Goal: Task Accomplishment & Management: Manage account settings

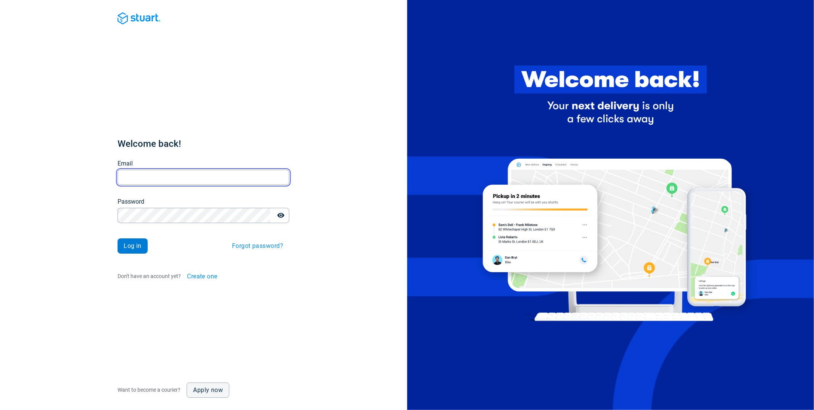
type input "[PERSON_NAME][EMAIL_ADDRESS][DOMAIN_NAME]"
click at [132, 243] on span "Log in" at bounding box center [133, 246] width 18 height 6
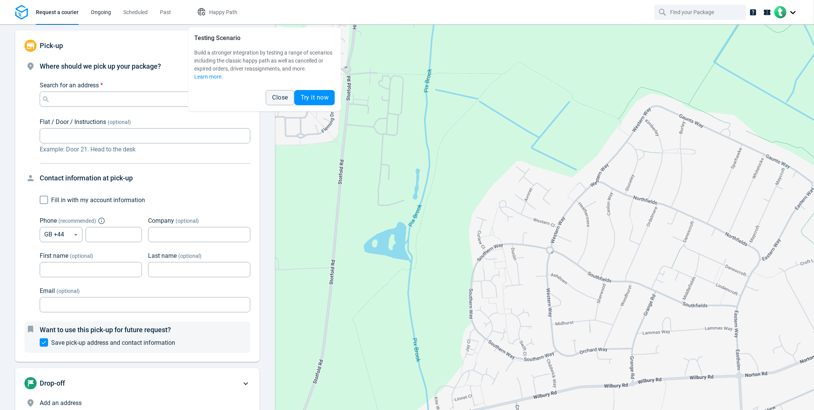
click at [105, 17] on link "Ongoing" at bounding box center [101, 12] width 20 height 24
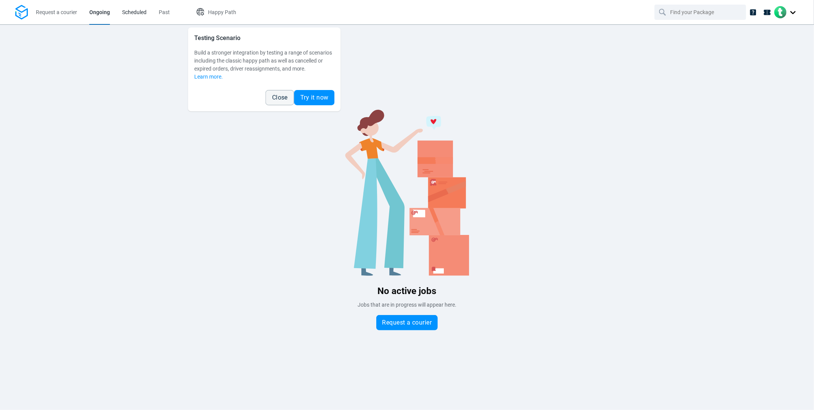
click at [141, 15] on span "Scheduled" at bounding box center [134, 12] width 24 height 8
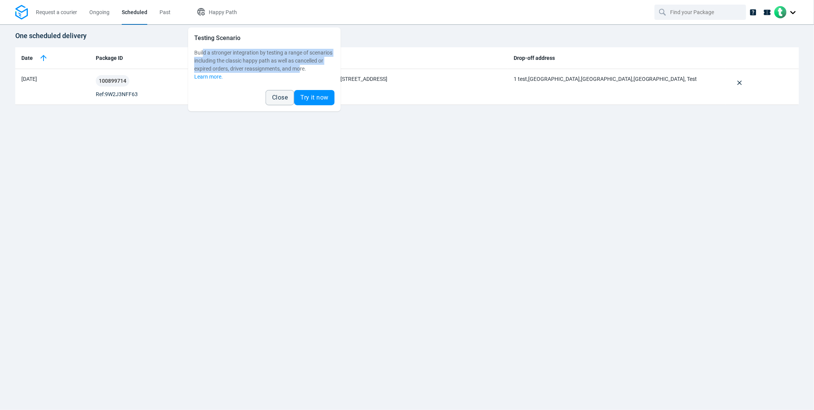
drag, startPoint x: 203, startPoint y: 50, endPoint x: 301, endPoint y: 68, distance: 100.0
click at [301, 68] on span "Build a stronger integration by testing a range of scenarios including the clas…" at bounding box center [263, 61] width 138 height 22
click at [302, 68] on span "Build a stronger integration by testing a range of scenarios including the clas…" at bounding box center [263, 61] width 138 height 22
click at [276, 97] on span "Close" at bounding box center [280, 98] width 16 height 6
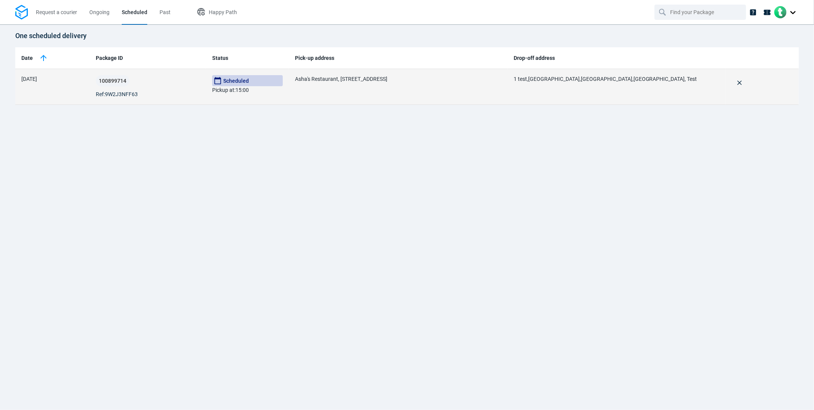
click at [162, 89] on div "100899714 Ref: 9W2J3NFF63" at bounding box center [148, 86] width 104 height 23
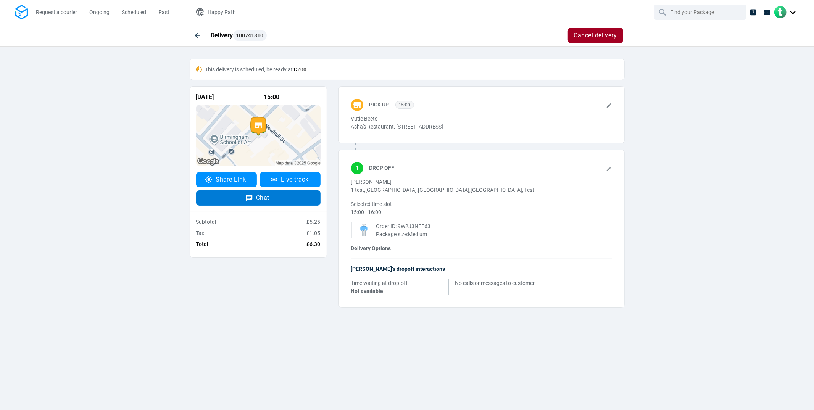
click at [254, 199] on button "Chat" at bounding box center [258, 197] width 124 height 15
click at [655, 190] on div "Delivery 100741810 Cancel delivery This delivery is scheduled, be ready at 15:0…" at bounding box center [407, 172] width 814 height 296
drag, startPoint x: 357, startPoint y: 127, endPoint x: 379, endPoint y: 140, distance: 26.4
click at [379, 140] on div "Pick up 15:00 Vutie Beets Asha's Restaurant, [STREET_ADDRESS]" at bounding box center [482, 114] width 286 height 57
drag, startPoint x: 388, startPoint y: 137, endPoint x: 355, endPoint y: 115, distance: 39.7
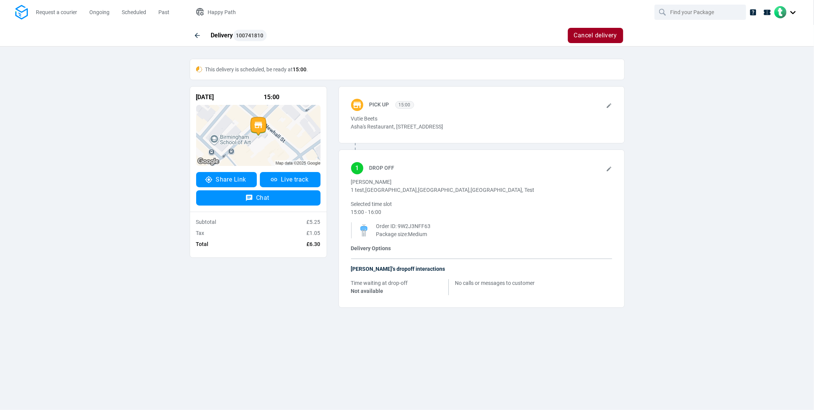
click at [355, 115] on div "Vutie Beets Asha's Restaurant, [STREET_ADDRESS]" at bounding box center [464, 123] width 227 height 16
click at [357, 120] on p "Vutie Beets" at bounding box center [464, 119] width 227 height 8
click at [384, 131] on p "Asha's Restaurant, [STREET_ADDRESS]" at bounding box center [464, 127] width 227 height 8
click at [610, 108] on icon at bounding box center [609, 106] width 6 height 6
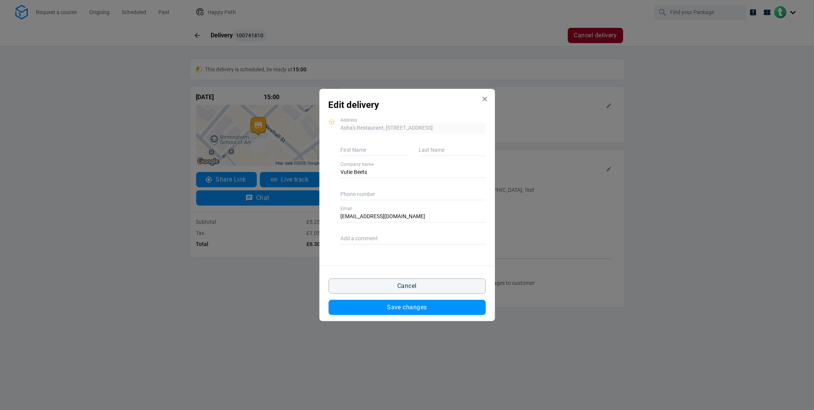
click at [485, 102] on icon "Edit delivery modal" at bounding box center [485, 99] width 8 height 8
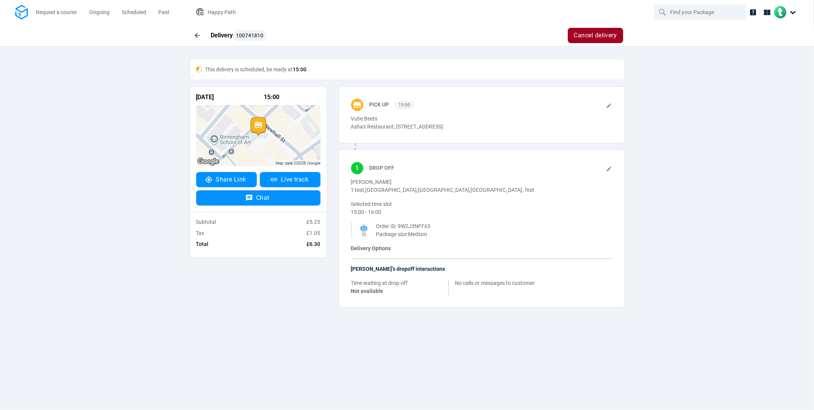
click at [607, 172] on icon at bounding box center [609, 169] width 6 height 6
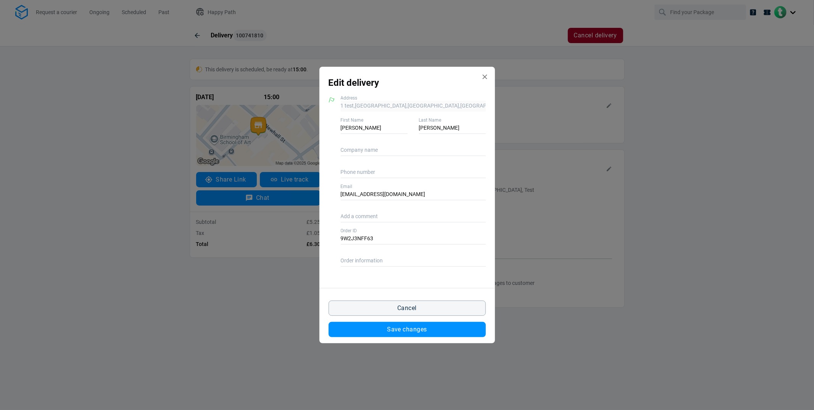
click at [482, 73] on icon "Edit delivery modal" at bounding box center [485, 77] width 8 height 8
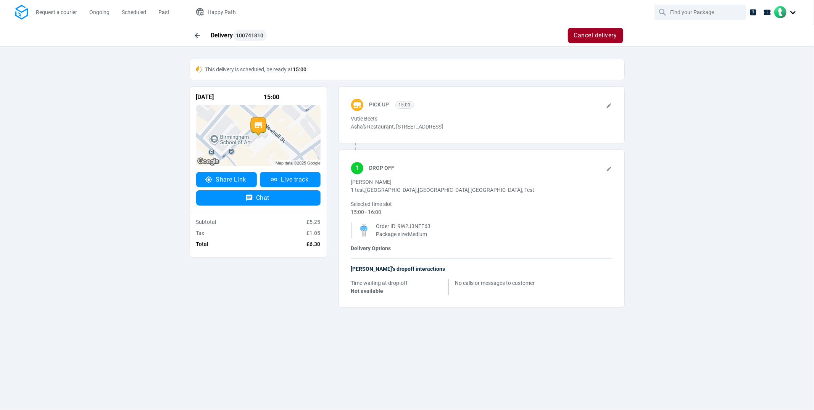
click at [383, 131] on p "Asha's Restaurant, [STREET_ADDRESS]" at bounding box center [464, 127] width 227 height 8
click at [609, 111] on div at bounding box center [609, 107] width 6 height 8
click at [609, 104] on icon at bounding box center [609, 106] width 6 height 6
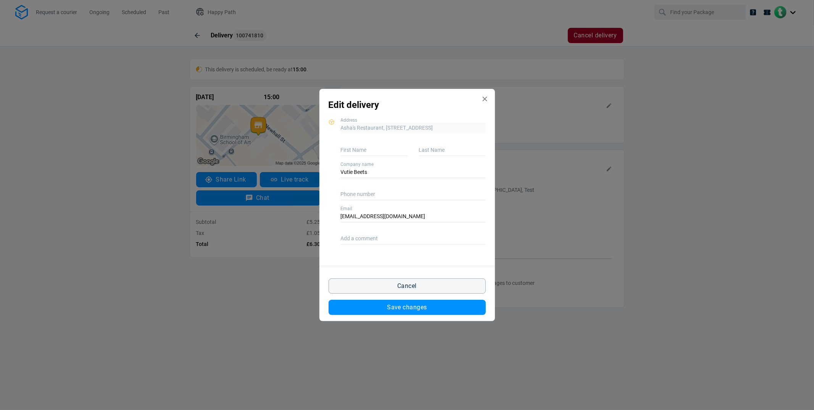
click at [483, 99] on icon "Edit delivery modal" at bounding box center [485, 99] width 8 height 8
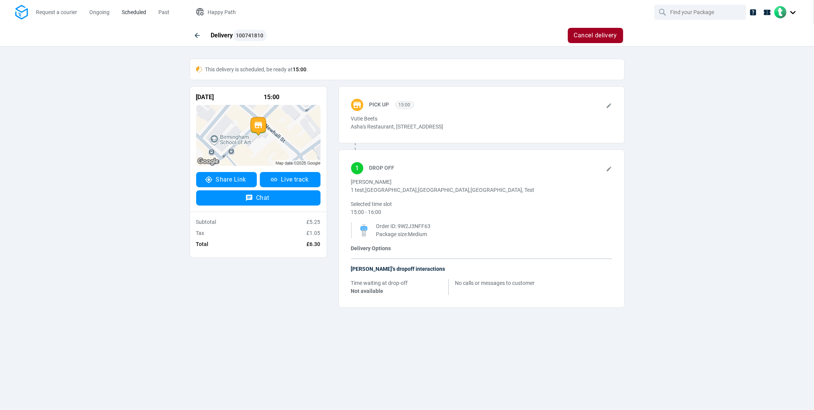
click at [123, 13] on span "Scheduled" at bounding box center [134, 12] width 24 height 6
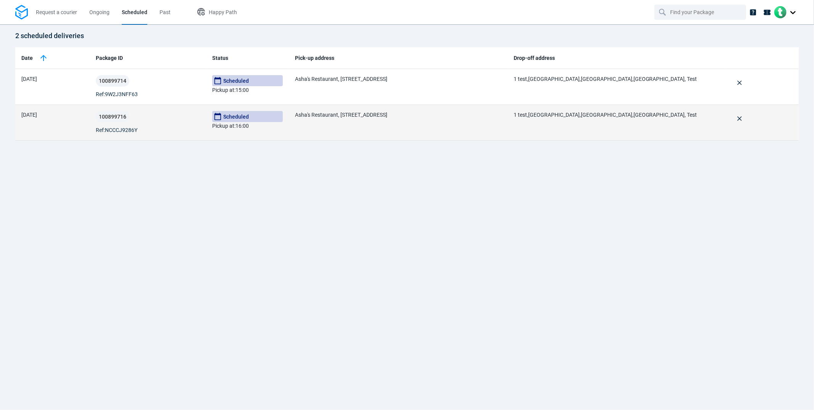
click at [158, 128] on div "100899716 Ref: NCCCJ9286Y" at bounding box center [148, 122] width 104 height 23
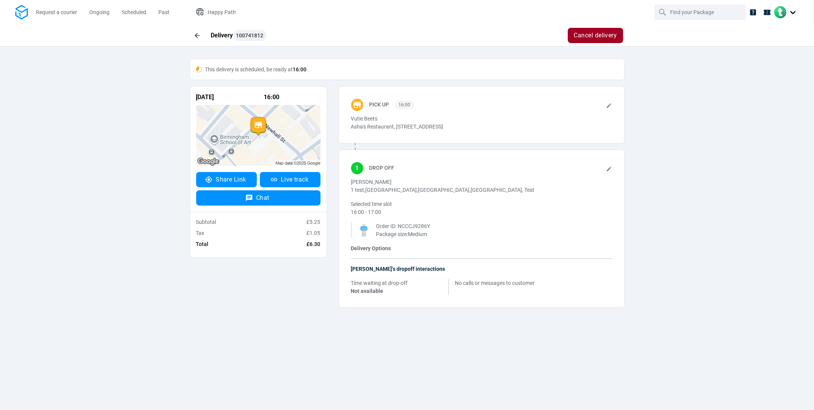
click at [604, 107] on div "Pick up 16:00" at bounding box center [490, 107] width 243 height 16
click at [608, 110] on div at bounding box center [609, 107] width 6 height 8
click at [610, 104] on icon at bounding box center [609, 105] width 5 height 5
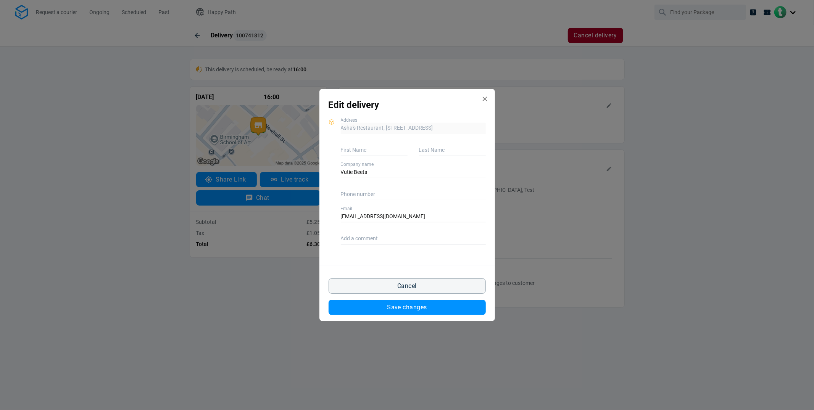
click at [485, 99] on icon "Edit delivery modal" at bounding box center [485, 99] width 8 height 8
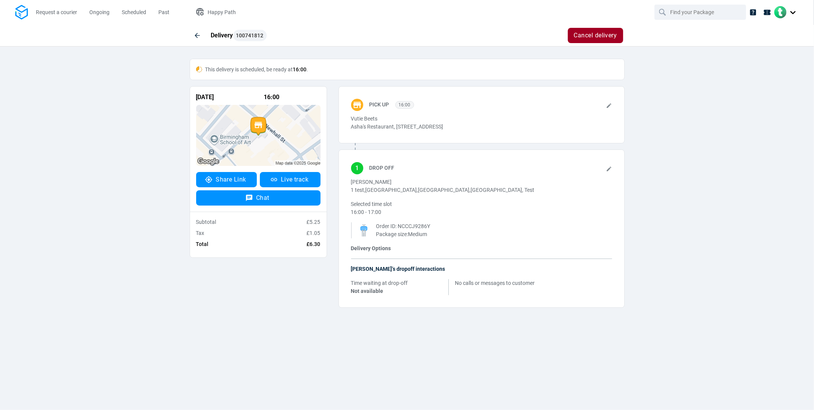
click at [612, 178] on div "1 Drop Off [PERSON_NAME] 1 test,[GEOGRAPHIC_DATA],[GEOGRAPHIC_DATA], Test Selec…" at bounding box center [482, 229] width 286 height 158
click at [610, 172] on icon at bounding box center [609, 169] width 6 height 6
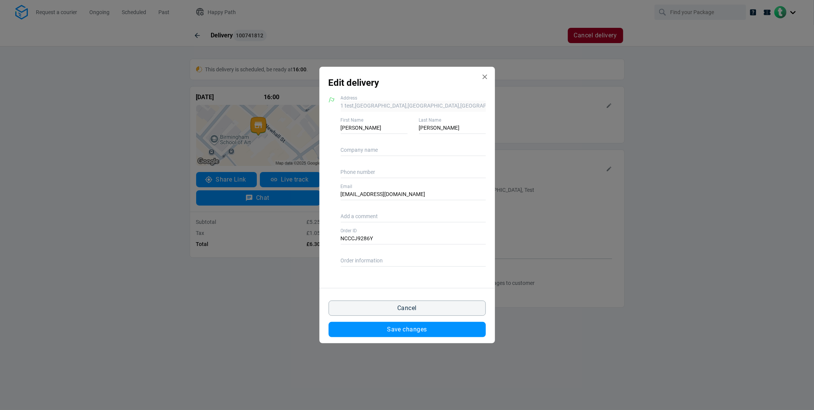
click at [483, 75] on icon "Edit delivery modal" at bounding box center [484, 76] width 5 height 5
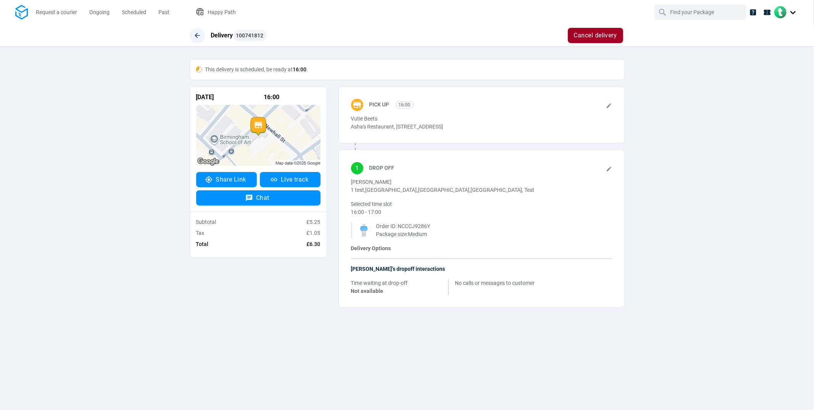
click at [198, 38] on icon "button" at bounding box center [197, 36] width 8 height 8
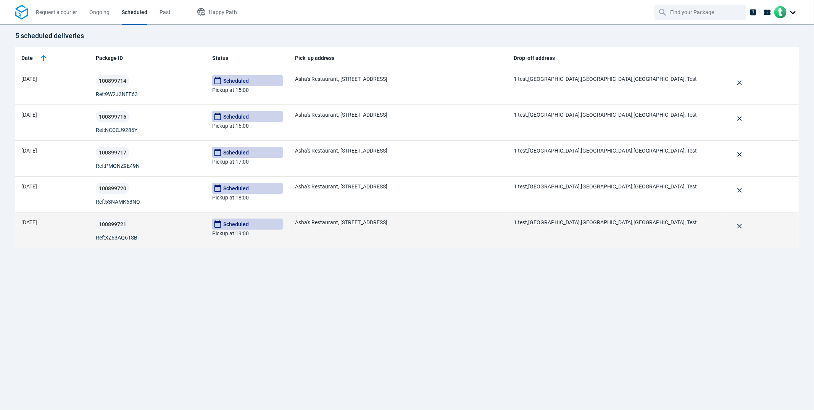
click at [166, 234] on div "100899721 Ref: XZ63AQ6TSB" at bounding box center [148, 230] width 104 height 23
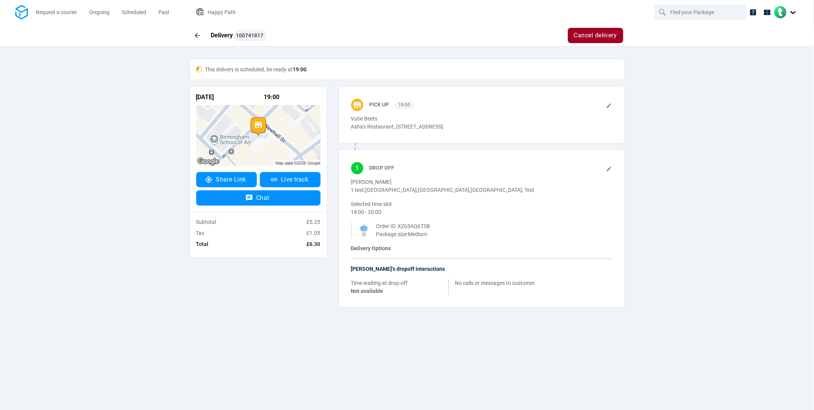
click at [497, 124] on p "Asha's Restaurant, [STREET_ADDRESS]" at bounding box center [464, 127] width 227 height 8
click at [608, 107] on icon at bounding box center [609, 105] width 5 height 5
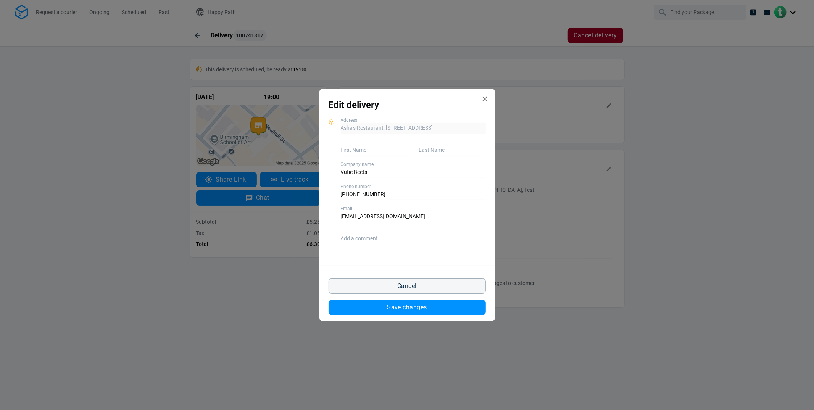
click at [483, 100] on icon "Edit delivery modal" at bounding box center [484, 99] width 5 height 5
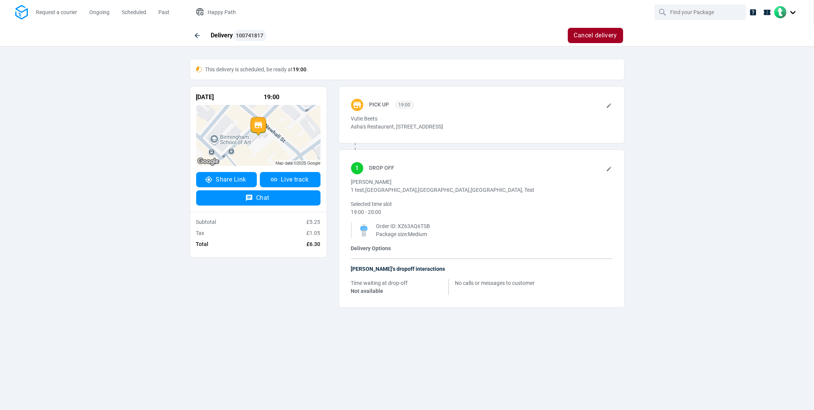
click at [610, 172] on icon at bounding box center [609, 169] width 6 height 6
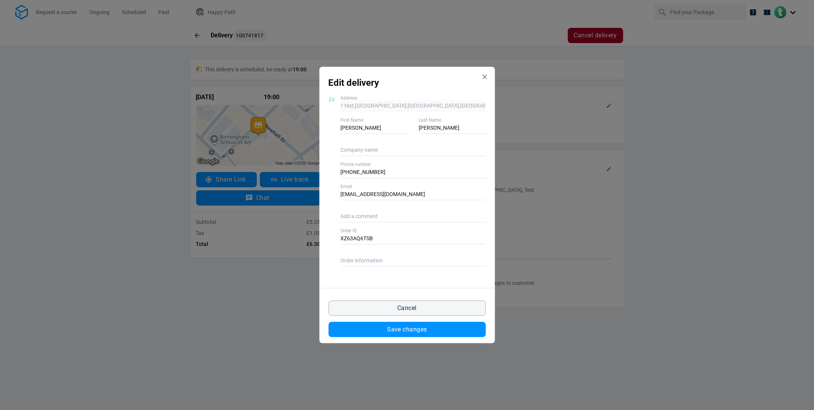
click at [483, 77] on icon "Edit delivery modal" at bounding box center [485, 77] width 8 height 8
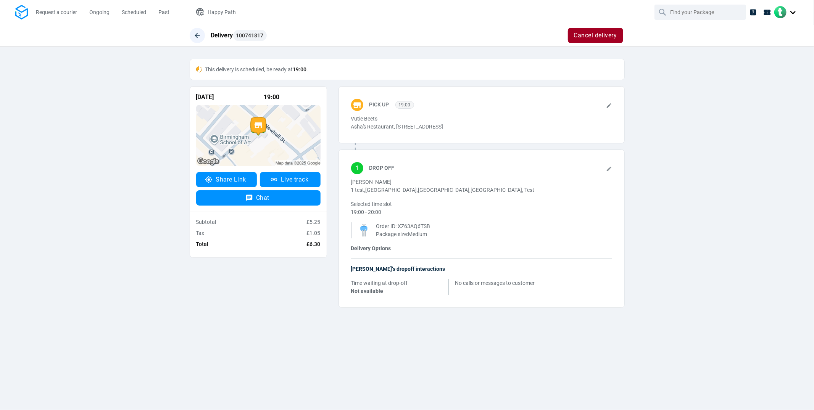
click at [198, 36] on icon "button" at bounding box center [197, 36] width 8 height 8
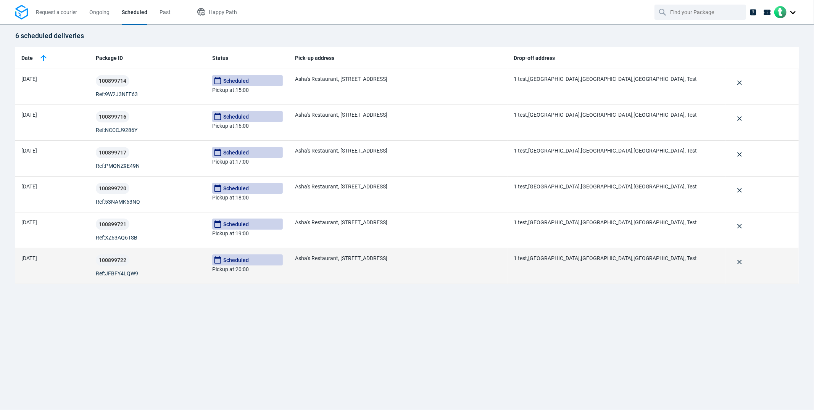
click at [355, 261] on span "Asha's Restaurant, [STREET_ADDRESS]" at bounding box center [341, 258] width 92 height 6
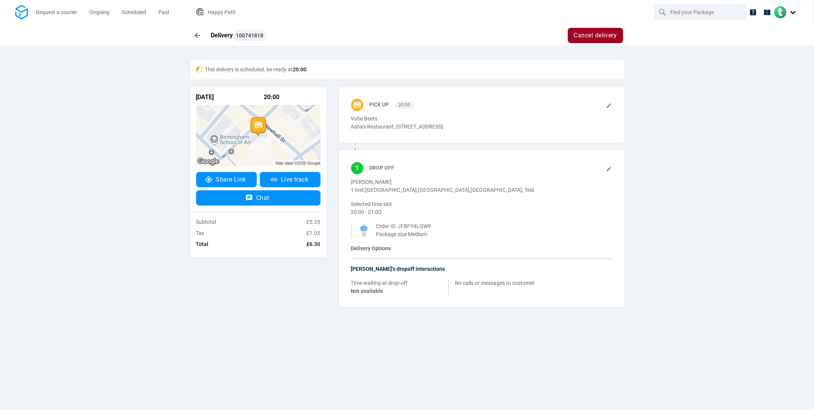
click at [613, 107] on div "Pick up 20:00 Vutie Beets Asha's Restaurant, [STREET_ADDRESS]" at bounding box center [482, 114] width 286 height 57
click at [612, 107] on icon at bounding box center [609, 106] width 6 height 6
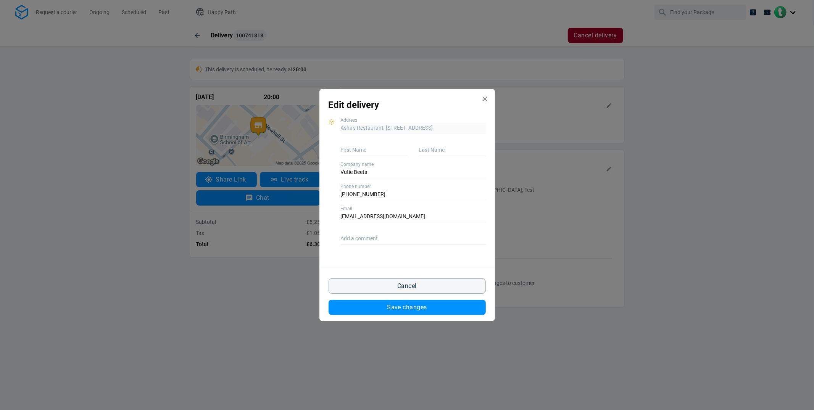
click at [485, 100] on icon "Edit delivery modal" at bounding box center [485, 99] width 8 height 8
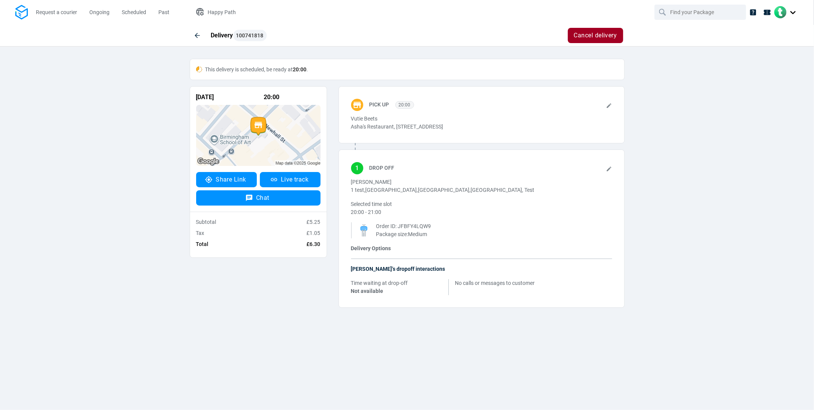
click at [611, 172] on icon at bounding box center [609, 169] width 6 height 6
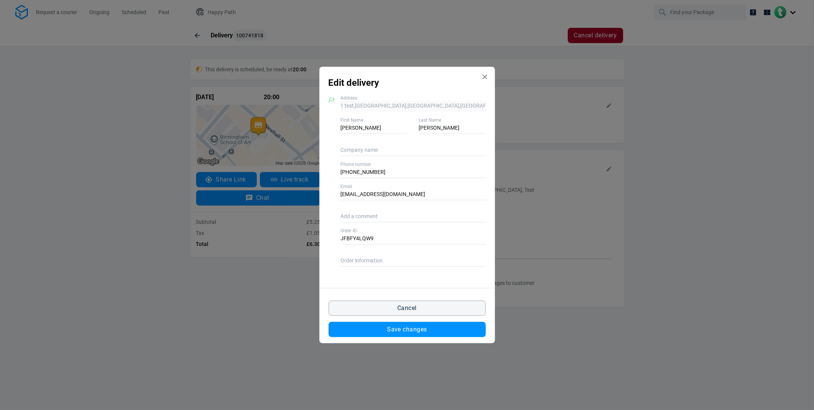
click at [483, 77] on icon "Edit delivery modal" at bounding box center [485, 77] width 8 height 8
